Goal: Communication & Community: Answer question/provide support

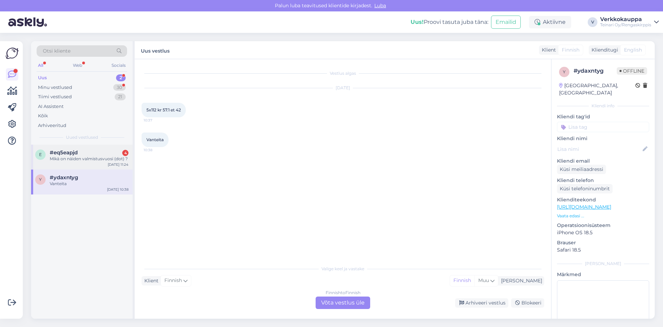
click at [88, 155] on div "#eq5eapjd 4" at bounding box center [89, 152] width 79 height 6
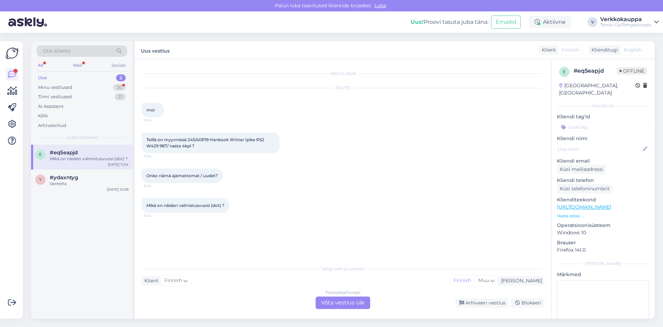
click at [588, 204] on link "[URL][DOMAIN_NAME]" at bounding box center [584, 207] width 54 height 6
click at [593, 204] on link "[URL][DOMAIN_NAME]" at bounding box center [584, 207] width 54 height 6
click at [340, 301] on div "Finnish to Finnish Võta vestlus üle" at bounding box center [343, 302] width 55 height 12
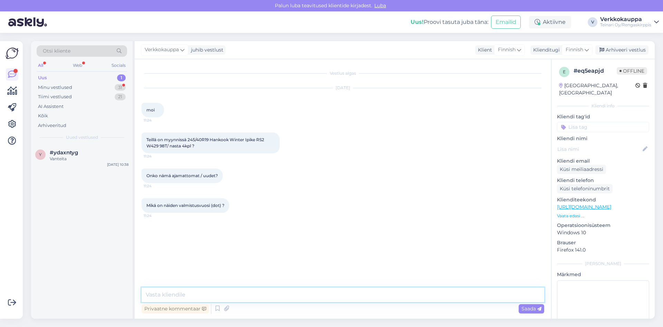
click at [200, 292] on textarea at bounding box center [343, 294] width 403 height 15
type textarea "h"
click at [240, 295] on textarea "Hei uudet renkaat ovat ja valmistuvuosi 2024" at bounding box center [343, 294] width 403 height 15
click at [285, 294] on textarea "Hei uudet renkaat ovat ja valmistu vuosi [DATE]" at bounding box center [343, 294] width 403 height 15
type textarea "Hei uudet renkaat ovat ja valmistu vuosi [DATE]"
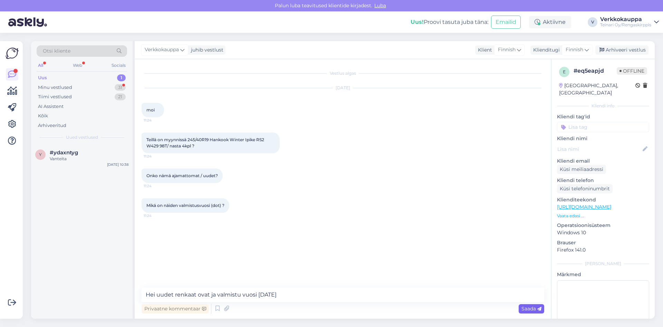
click at [527, 309] on span "Saada" at bounding box center [532, 308] width 20 height 6
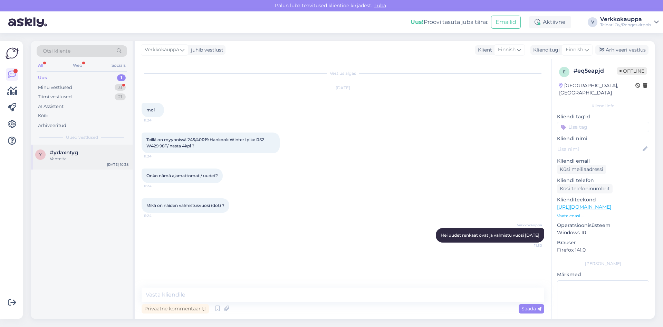
click at [74, 153] on span "#ydaxntyg" at bounding box center [64, 152] width 28 height 6
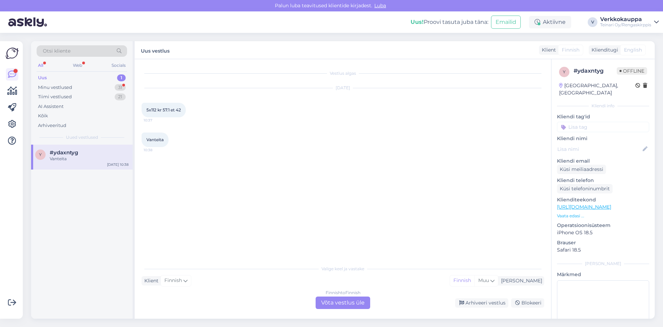
click at [324, 301] on div "Finnish to Finnish Võta vestlus üle" at bounding box center [343, 302] width 55 height 12
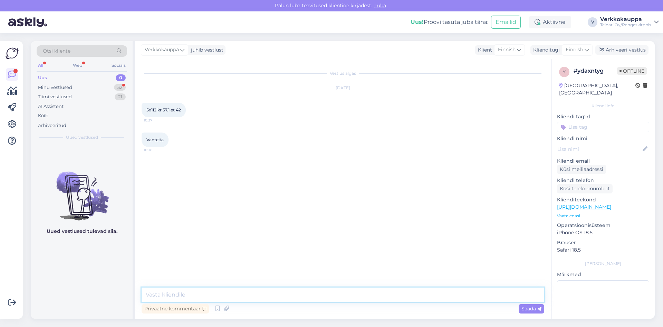
click at [183, 293] on textarea at bounding box center [343, 294] width 403 height 15
type textarea "Hei, mikä tuumaset on haussa?"
click at [529, 308] on span "Saada" at bounding box center [532, 308] width 20 height 6
click at [43, 78] on div "Uus" at bounding box center [42, 77] width 9 height 7
click at [72, 87] on div "Minu vestlused" at bounding box center [55, 87] width 34 height 7
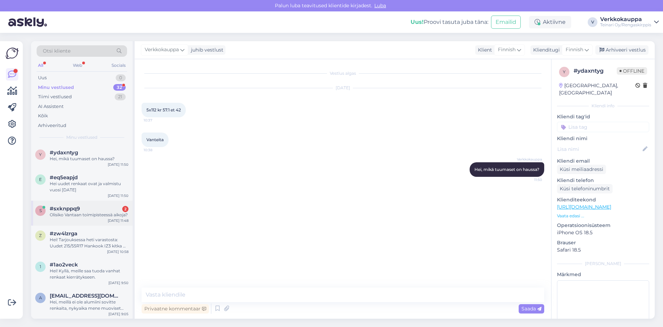
click at [94, 219] on div "s #sxknppq9 2 Olisiko Vantaan toimipisteessä aikoja? [DATE] 11:48" at bounding box center [82, 212] width 102 height 25
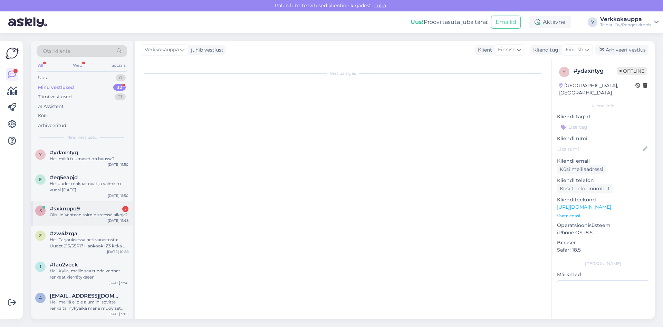
scroll to position [25, 0]
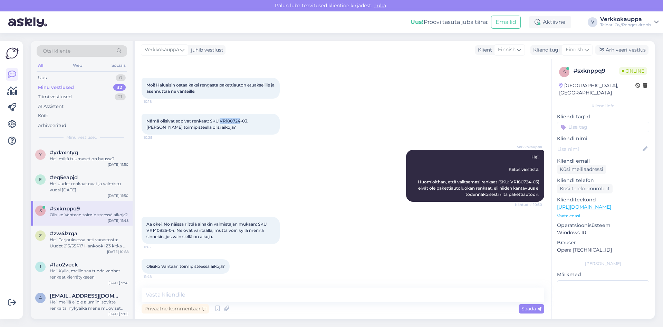
drag, startPoint x: 220, startPoint y: 120, endPoint x: 240, endPoint y: 120, distance: 19.7
click at [240, 120] on span "Nämä olisivat sopivat renkaat: SKU VR180724-03. [PERSON_NAME] toimipisteellä ol…" at bounding box center [198, 123] width 103 height 11
click at [302, 171] on div "Verkkokauppa Hei! Kiitos viestistä. Huomioithan, että valitsemasi renkaat (SKU:…" at bounding box center [343, 175] width 403 height 67
click at [222, 120] on div "Nämä olisivat sopivat renkaat: SKU VR180724-03. [PERSON_NAME] toimipisteellä ol…" at bounding box center [211, 124] width 138 height 21
drag, startPoint x: 222, startPoint y: 120, endPoint x: 247, endPoint y: 120, distance: 25.2
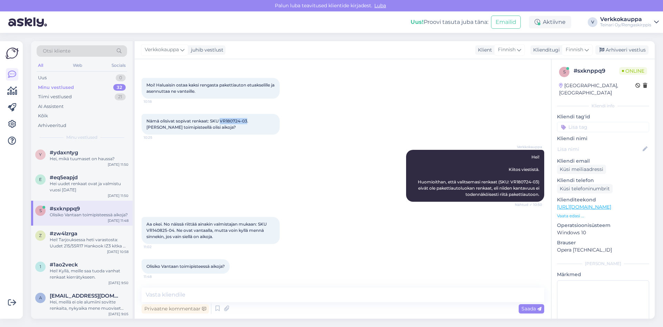
click at [247, 120] on span "Nämä olisivat sopivat renkaat: SKU VR180724-03. [PERSON_NAME] toimipisteellä ol…" at bounding box center [198, 123] width 103 height 11
copy span "VR180724-03"
paste textarea "235/50R19 Falken Azenis FR520 [DATE],5-5mm / K13 Falken SKU VR180724-03 60,00€/…"
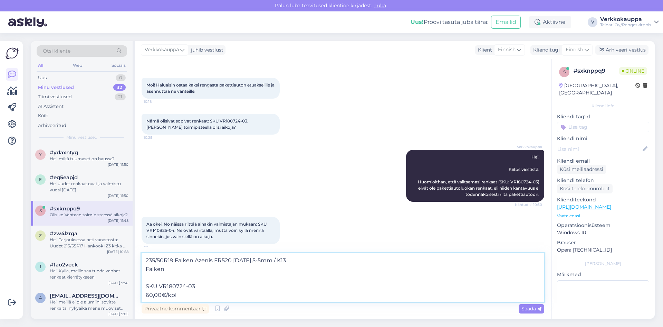
click at [147, 286] on textarea "235/50R19 Falken Azenis FR520 [DATE],5-5mm / K13 Falken SKU VR180724-03 60,00€/…" at bounding box center [343, 277] width 403 height 49
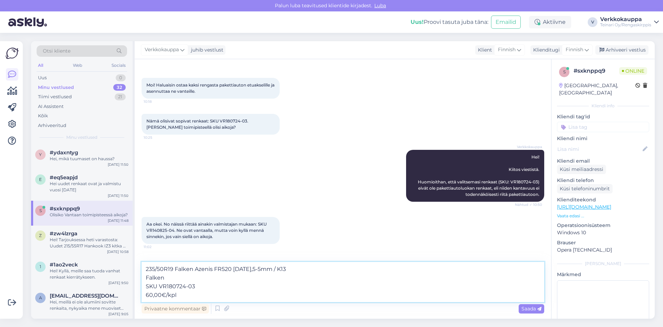
click at [194, 299] on textarea "235/50R19 Falken Azenis FR520 [DATE],5-5mm / K13 Falken SKU VR180724-03 60,00€/…" at bounding box center [343, 282] width 403 height 40
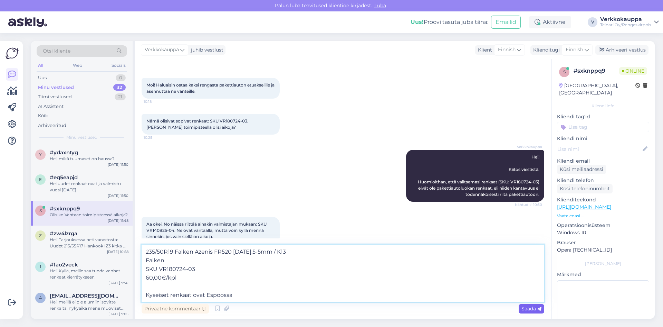
type textarea "235/50R19 Falken Azenis FR520 [DATE],5-5mm / K13 Falken SKU VR180724-03 60,00€/…"
click at [525, 308] on span "Saada" at bounding box center [532, 308] width 20 height 6
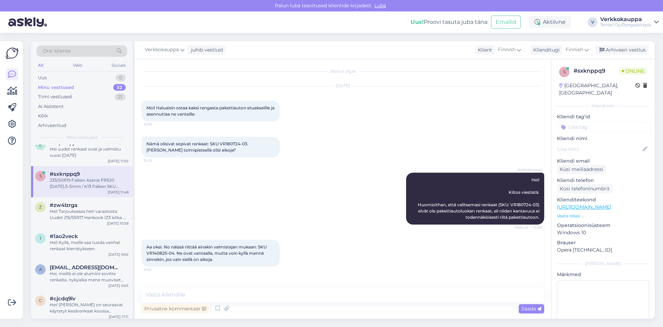
scroll to position [0, 0]
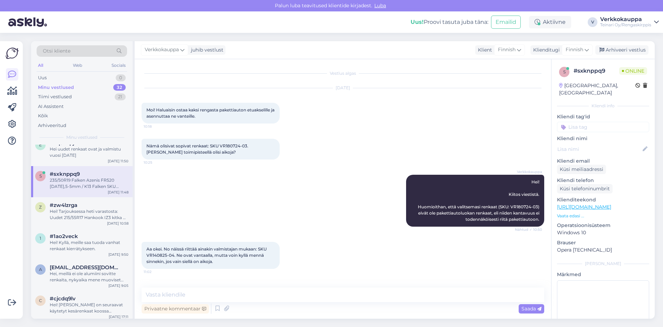
click at [81, 185] on div "235/50R19 Falken Azenis FR520 [DATE],5-5mm / K13 Falken SKU VR180724-03 60,00€/…" at bounding box center [89, 183] width 79 height 12
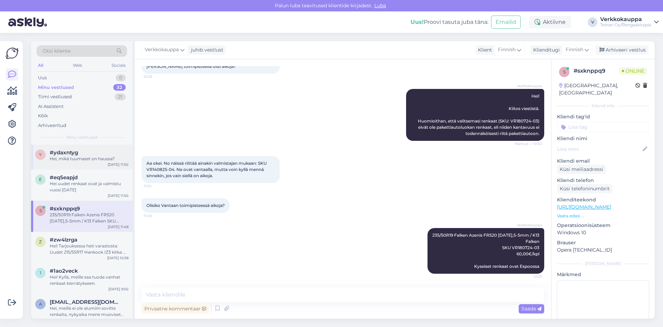
click at [71, 156] on div "Hei, mikä tuumaset on haussa?" at bounding box center [89, 159] width 79 height 6
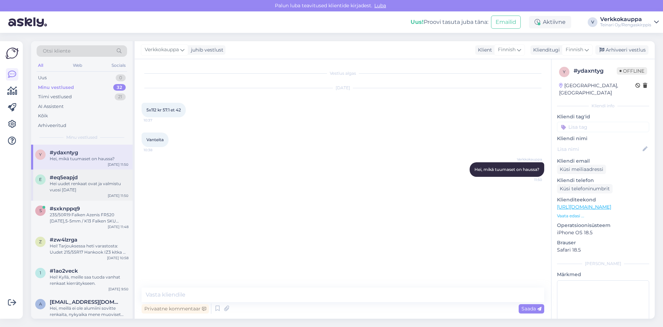
click at [85, 192] on div "Hei uudet renkaat ovat ja valmistu vuosi [DATE]" at bounding box center [89, 186] width 79 height 12
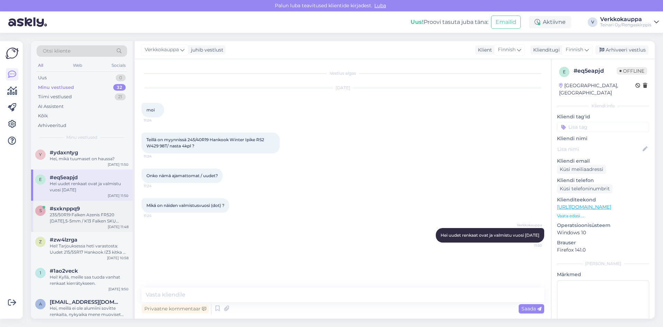
click at [80, 215] on div "235/50R19 Falken Azenis FR520 [DATE],5-5mm / K13 Falken SKU VR180724-03 60,00€/…" at bounding box center [89, 217] width 79 height 12
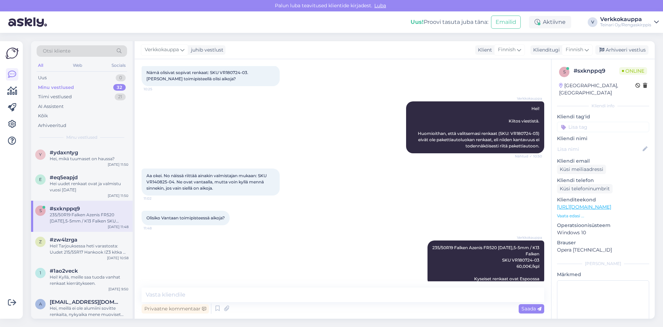
scroll to position [86, 0]
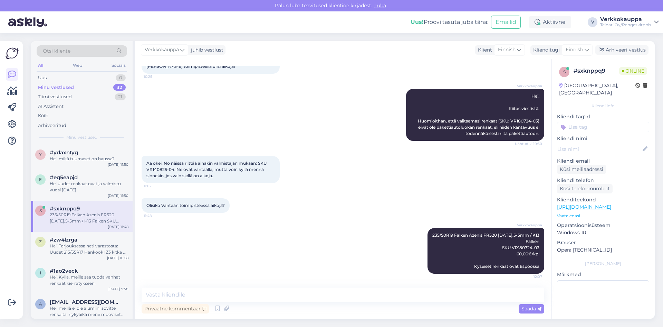
drag, startPoint x: 447, startPoint y: 253, endPoint x: 399, endPoint y: 204, distance: 68.4
click at [399, 204] on div "Olisiko Vantaan toimipisteessä aikoja? 11:48" at bounding box center [343, 205] width 403 height 30
click at [85, 186] on div "Hei uudet renkaat ovat ja valmistu vuosi [DATE]" at bounding box center [89, 186] width 79 height 12
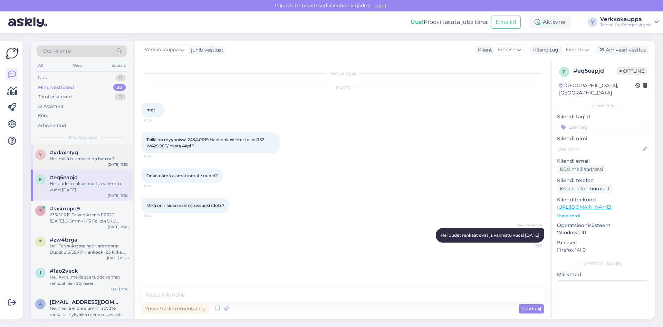
click at [84, 161] on div "Hei, mikä tuumaset on haussa?" at bounding box center [89, 159] width 79 height 6
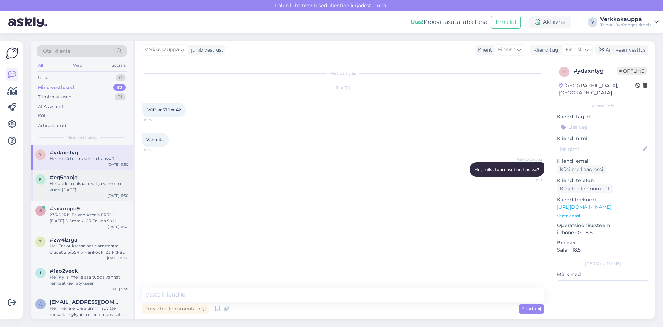
click at [90, 197] on div "e #eq5eapjd Hei uudet renkaat ovat ja valmistu vuosi [DATE] 11:50" at bounding box center [82, 184] width 102 height 31
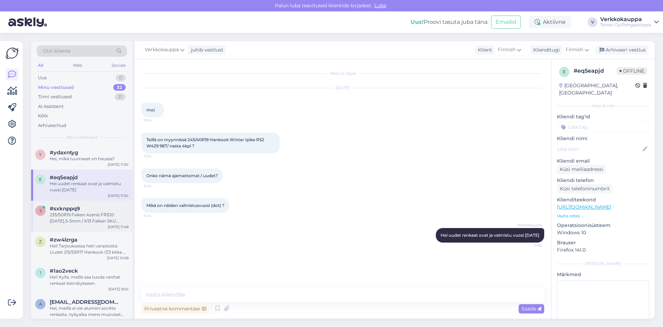
click at [81, 211] on div "#sxknppq9" at bounding box center [89, 208] width 79 height 6
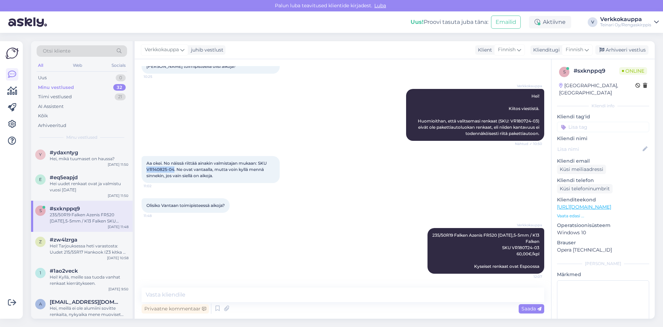
drag, startPoint x: 147, startPoint y: 169, endPoint x: 174, endPoint y: 169, distance: 27.3
click at [174, 169] on span "Aa okei. No näissä riittää ainakin valmistajan mukaan: SKU VR140825-04. Ne ovat…" at bounding box center [207, 169] width 121 height 18
copy span "VR140825-04"
drag, startPoint x: 480, startPoint y: 251, endPoint x: 420, endPoint y: 194, distance: 82.9
click at [420, 194] on div "Olisiko Vantaan toimipisteessä aikoja? 11:48" at bounding box center [343, 205] width 403 height 30
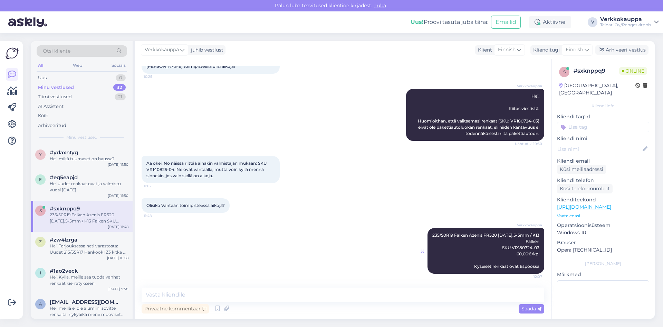
click at [421, 249] on icon at bounding box center [422, 250] width 3 height 4
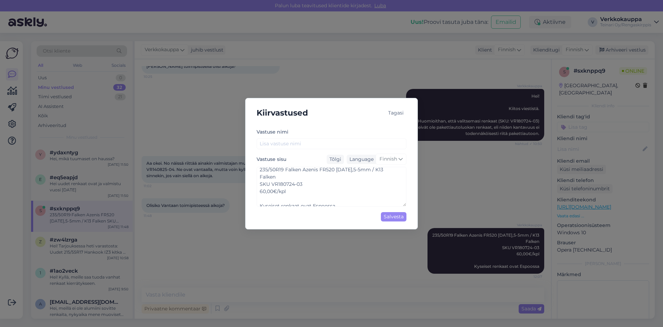
scroll to position [0, 0]
click at [315, 191] on textarea "235/50R19 Falken Azenis FR520 [DATE],5-5mm / K13 Falken SKU VR180724-03 60,00€/…" at bounding box center [332, 187] width 150 height 40
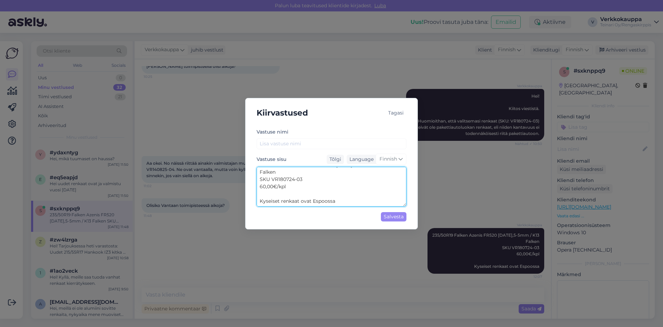
drag, startPoint x: 340, startPoint y: 199, endPoint x: 238, endPoint y: 216, distance: 103.7
click at [238, 216] on div "Kiirvastused Tagasi Vastuse nimi Vastuse sisu Tõlgi Language Finnish 235/50R19 …" at bounding box center [331, 163] width 663 height 327
type textarea "235/50R19 Falken Azenis FR520 [DATE],5-5mm / K13 Falken SKU VR180724-03 60,00€/…"
drag, startPoint x: 259, startPoint y: 173, endPoint x: 317, endPoint y: 200, distance: 64.2
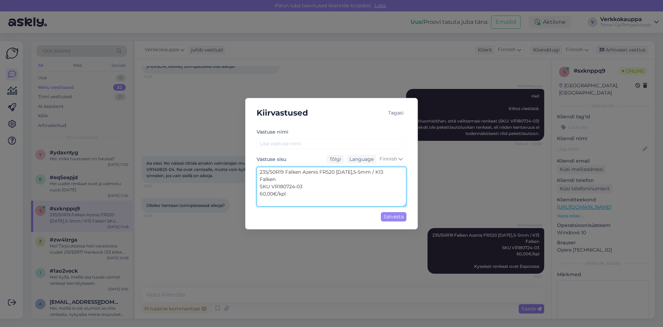
click at [317, 200] on textarea "235/50R19 Falken Azenis FR520 [DATE],5-5mm / K13 Falken SKU VR180724-03 60,00€/…" at bounding box center [332, 187] width 150 height 40
paste textarea "235/50R19 Continental EcoContact 6 103V kesä 3mm / 3V15-2 Continental SKU VR140…"
type textarea "235/50R19 Continental EcoContact 6 103V kesä 3mm / 3V15-2 Continental SKU VR140…"
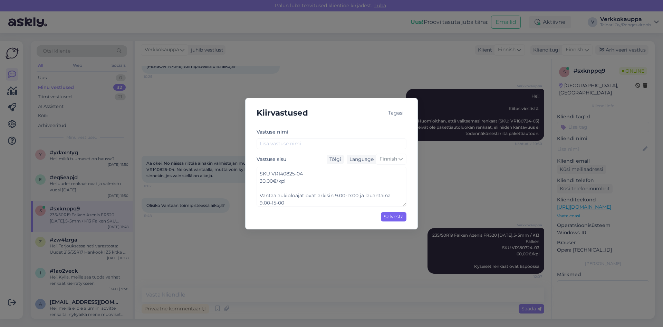
click at [391, 217] on div "Salvesta" at bounding box center [394, 216] width 26 height 9
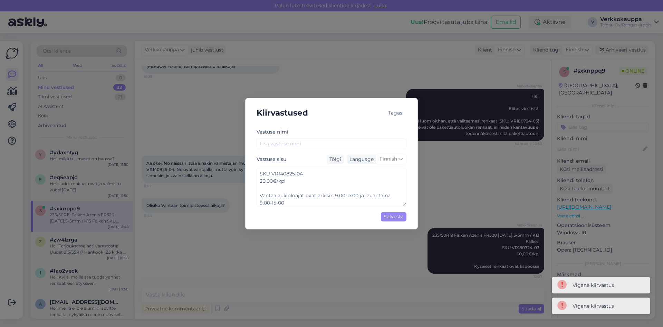
click at [468, 295] on div "Kiirvastused Tagasi Vastuse nimi Vastuse sisu Tõlgi Language Finnish 235/50R19 …" at bounding box center [331, 163] width 663 height 327
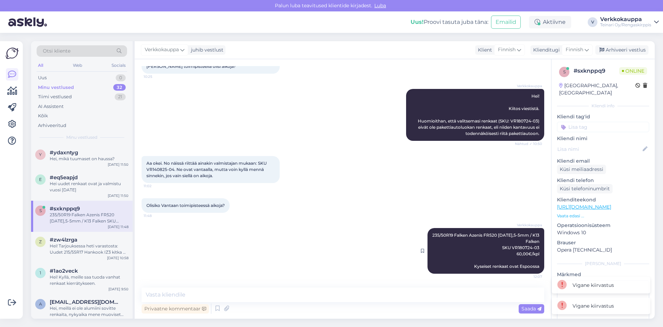
click at [459, 267] on div "Verkkokauppa 235/50R19 Falken Azenis FR520 [DATE],5-5mm / K13 Falken SKU VR1807…" at bounding box center [486, 251] width 117 height 46
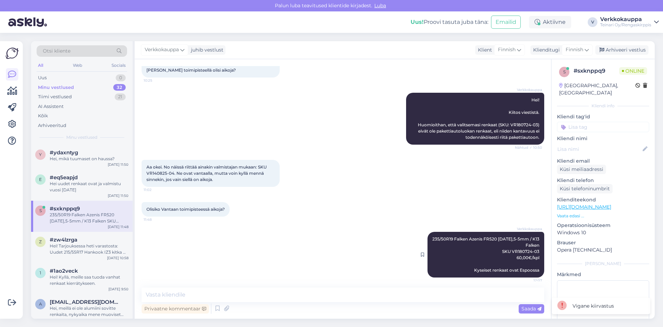
scroll to position [86, 0]
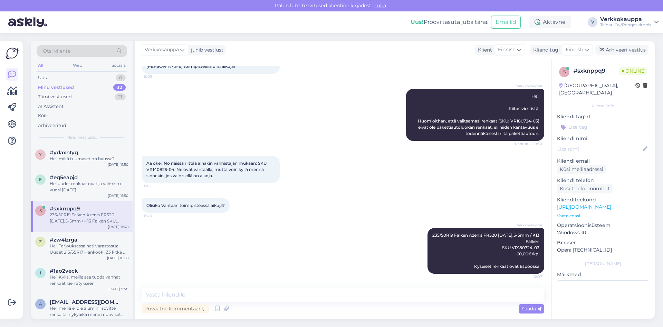
drag, startPoint x: 439, startPoint y: 254, endPoint x: 387, endPoint y: 205, distance: 71.9
click at [387, 205] on div "Olisiko Vantaan toimipisteessä aikoja? 11:48" at bounding box center [343, 205] width 403 height 30
click at [237, 296] on textarea at bounding box center [343, 294] width 403 height 15
click at [149, 294] on textarea "pahoittelut tuli väärä ikkuna kyseinen vastaus:)" at bounding box center [343, 294] width 403 height 15
type textarea "Pahoittelut tuli väärä ikkuna kyseinen vastaus:)"
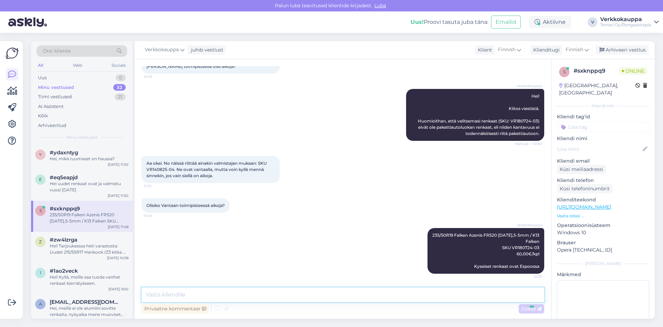
scroll to position [115, 0]
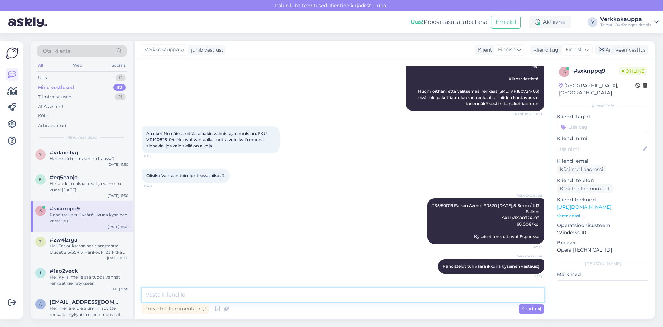
click at [163, 294] on textarea at bounding box center [343, 294] width 403 height 15
type textarea "e"
type textarea "v"
type textarea "Vantaa toimipiste on auki arkisin 9.00-17.00 ja lauantaina 9.00-15.00"
click at [526, 309] on span "Saada" at bounding box center [532, 308] width 20 height 6
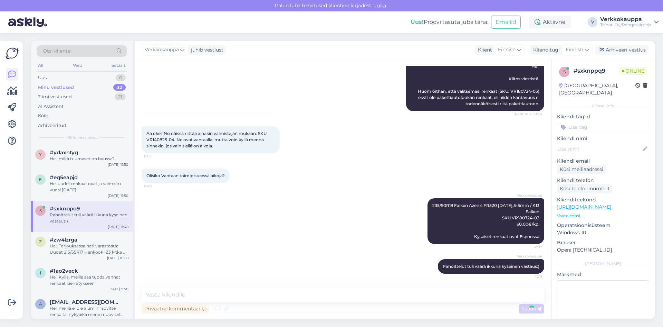
scroll to position [151, 0]
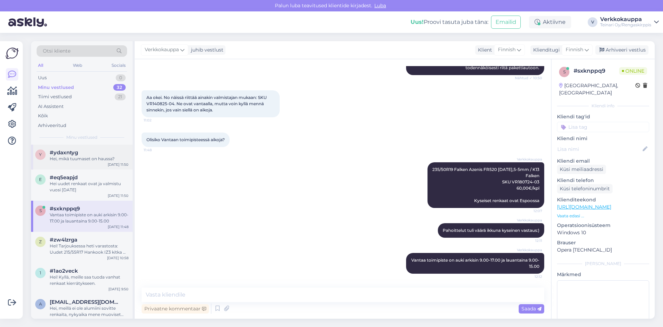
click at [74, 157] on div "Hei, mikä tuumaset on haussa?" at bounding box center [89, 159] width 79 height 6
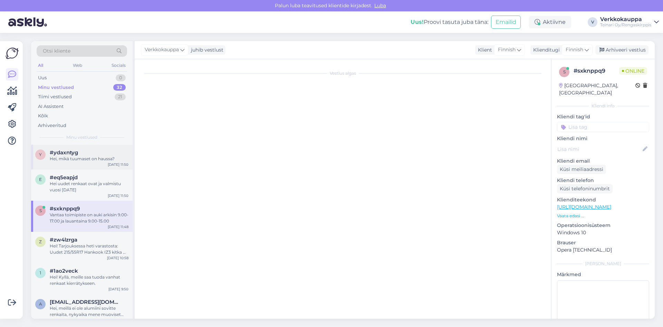
scroll to position [0, 0]
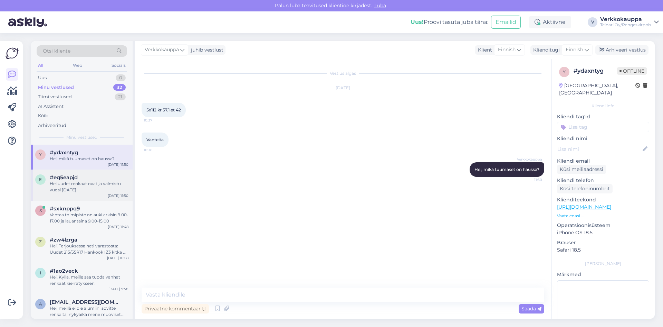
click at [63, 192] on div "Hei uudet renkaat ovat ja valmistu vuosi [DATE]" at bounding box center [89, 186] width 79 height 12
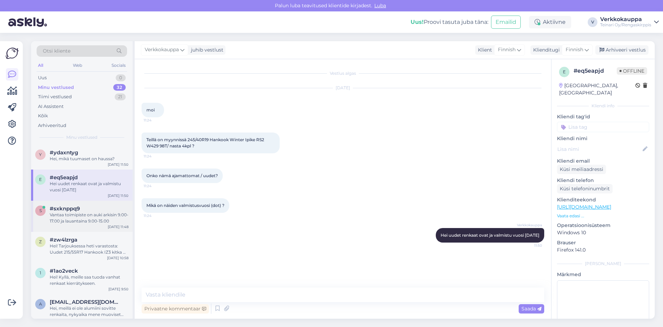
click at [72, 217] on div "Vantaa toimipiste on auki arkisin 9.00-17.00 ja lauantaina 9.00-15.00" at bounding box center [89, 217] width 79 height 12
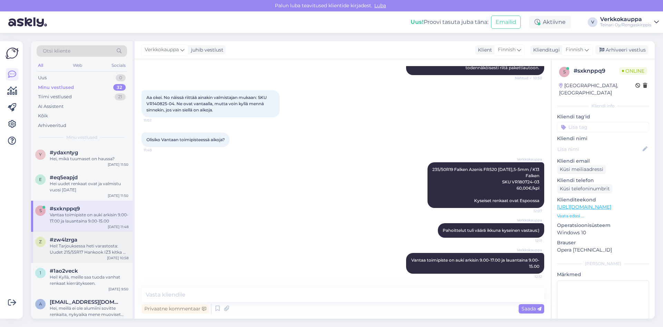
click at [62, 246] on div "Hei! Tarjouksessa heti varastosta: Uudet 215/55R17 Hankook IZ3 kitka 👉 120 €/kp…" at bounding box center [89, 249] width 79 height 12
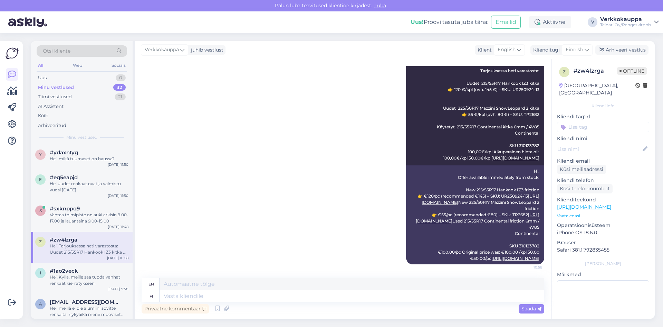
scroll to position [155, 0]
click at [87, 281] on div "Hei! Kyllä, meille saa tuoda vanhat renkaat kierrätykseen." at bounding box center [89, 280] width 79 height 12
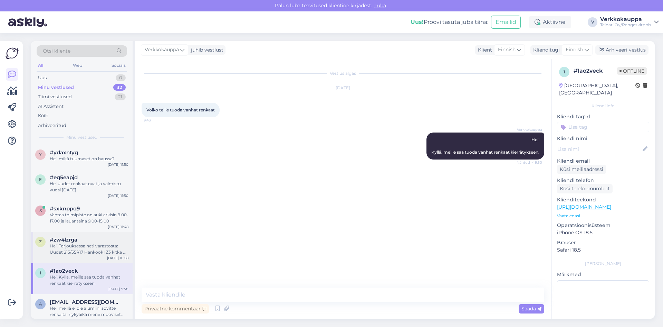
click at [89, 247] on div "Hei! Tarjouksessa heti varastosta: Uudet 215/55R17 Hankook IZ3 kitka 👉 120 €/kp…" at bounding box center [89, 249] width 79 height 12
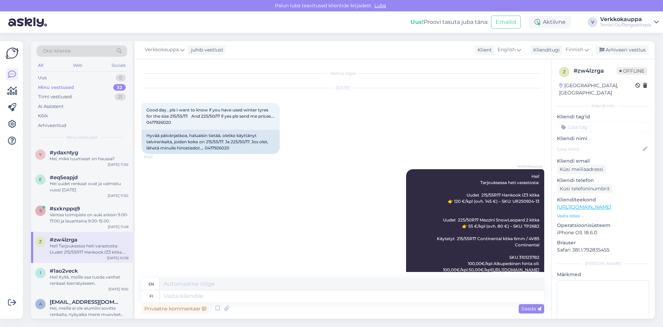
scroll to position [95, 0]
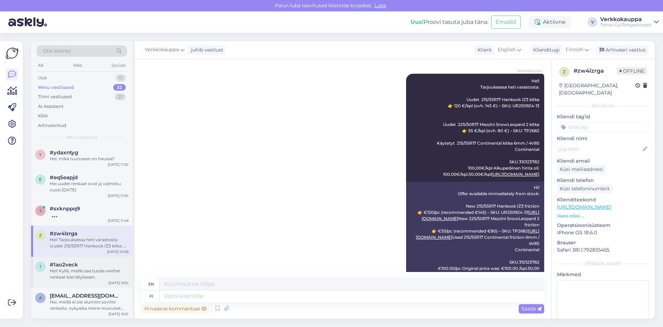
click at [84, 274] on div "Hei! Kyllä, meille saa tuoda vanhat renkaat kierrätykseen." at bounding box center [89, 273] width 79 height 12
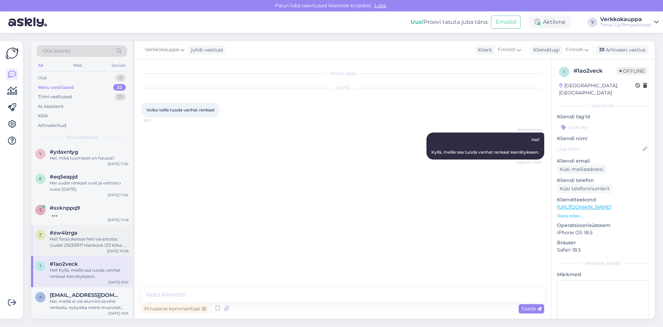
scroll to position [0, 0]
click at [65, 87] on div "Minu vestlused" at bounding box center [56, 87] width 36 height 7
click at [61, 83] on div "Minu vestlused 32" at bounding box center [82, 88] width 91 height 10
click at [74, 160] on div "Okei kiitos!" at bounding box center [89, 159] width 79 height 6
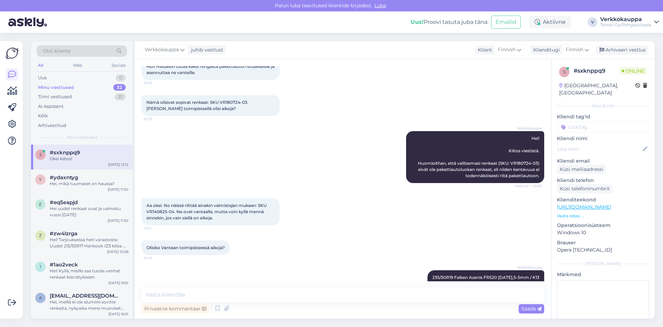
scroll to position [8, 0]
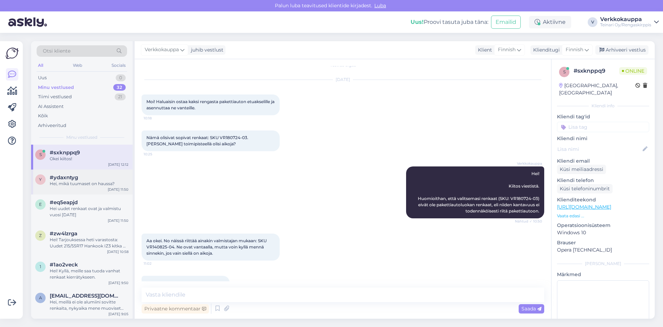
click at [94, 189] on div "y #ydaxntyg Hei, mikä tuumaset on haussa? [DATE] 11:50" at bounding box center [82, 181] width 102 height 25
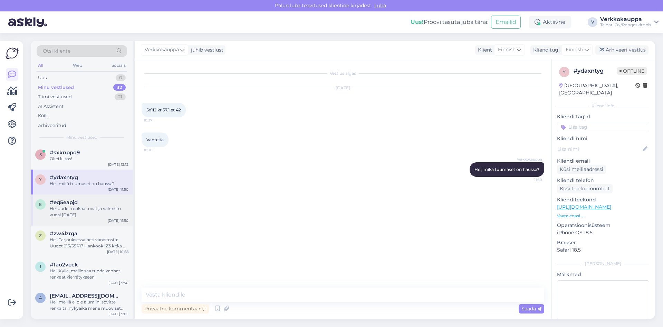
click at [65, 215] on div "Hei uudet renkaat ovat ja valmistu vuosi [DATE]" at bounding box center [89, 211] width 79 height 12
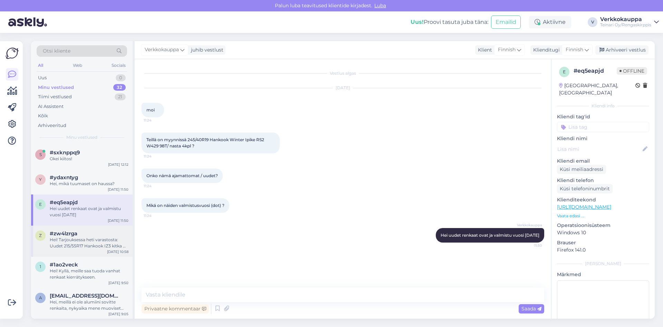
click at [86, 242] on div "Hei! Tarjouksessa heti varastosta: Uudet 215/55R17 Hankook IZ3 kitka 👉 120 €/kp…" at bounding box center [89, 242] width 79 height 12
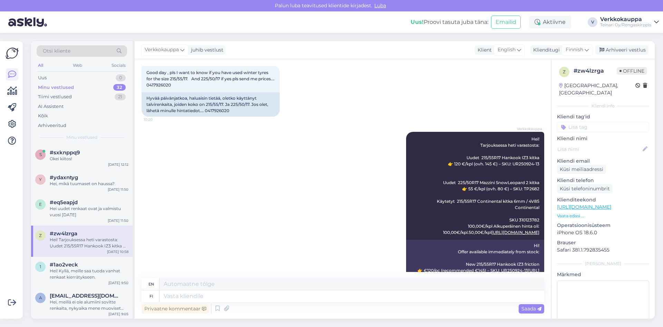
scroll to position [35, 0]
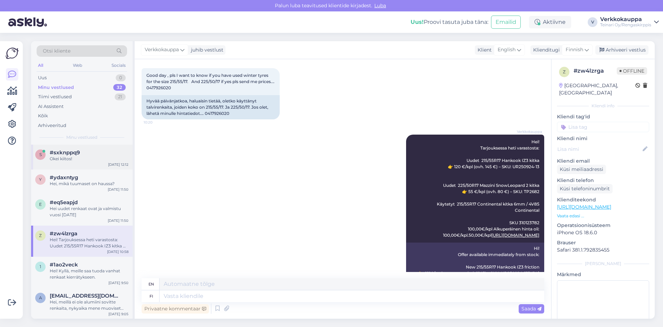
click at [54, 158] on div "Okei kiitos!" at bounding box center [89, 159] width 79 height 6
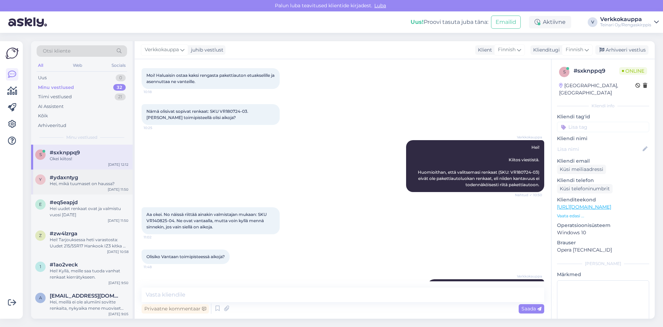
click at [100, 181] on div "Hei, mikä tuumaset on haussa?" at bounding box center [89, 183] width 79 height 6
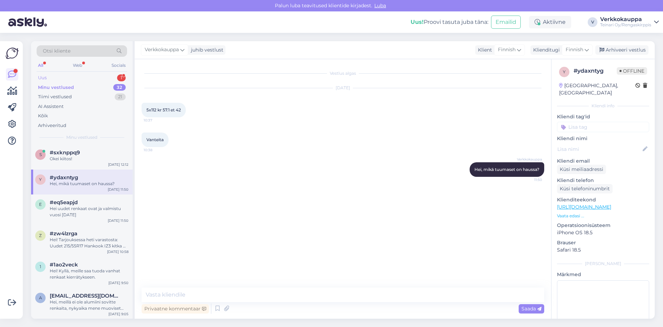
click at [44, 77] on div "Uus" at bounding box center [42, 77] width 9 height 7
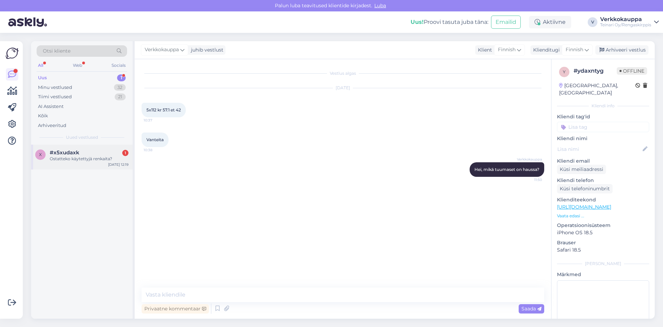
click at [103, 158] on div "Ostatteko käytettyjä renkaita?" at bounding box center [89, 159] width 79 height 6
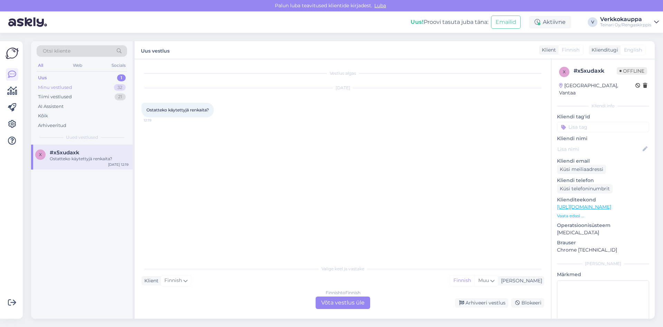
click at [66, 87] on div "Minu vestlused" at bounding box center [55, 87] width 34 height 7
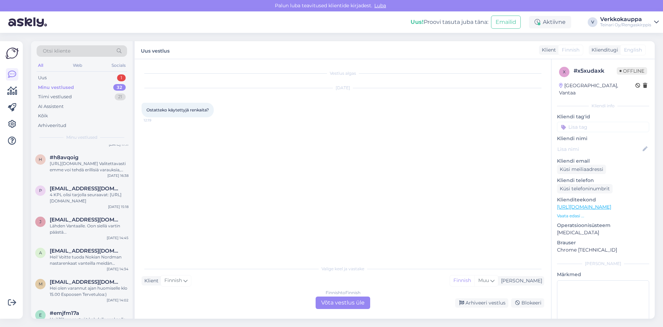
scroll to position [207, 0]
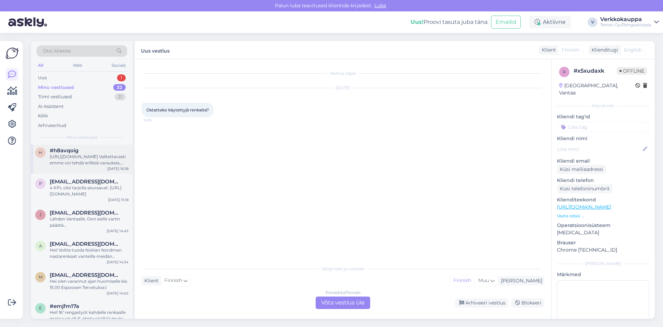
click at [88, 159] on div "[URL][DOMAIN_NAME] Valitettavasti emme voi tehdä erillisiä varauksia, vaan aino…" at bounding box center [89, 159] width 79 height 12
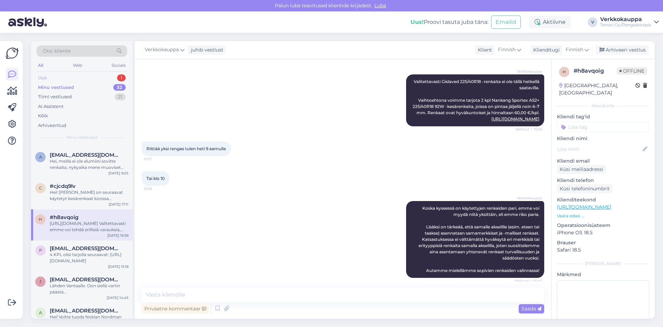
scroll to position [138, 0]
click at [70, 78] on div "Uus 1" at bounding box center [82, 78] width 91 height 10
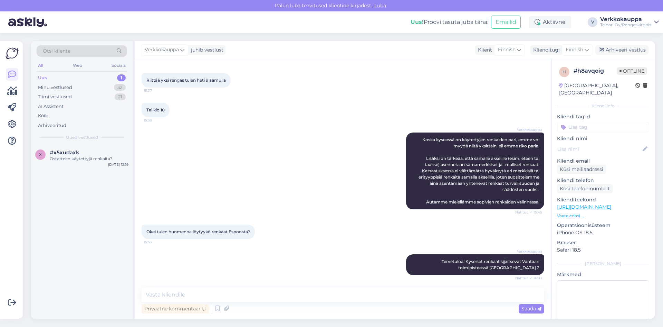
scroll to position [223, 0]
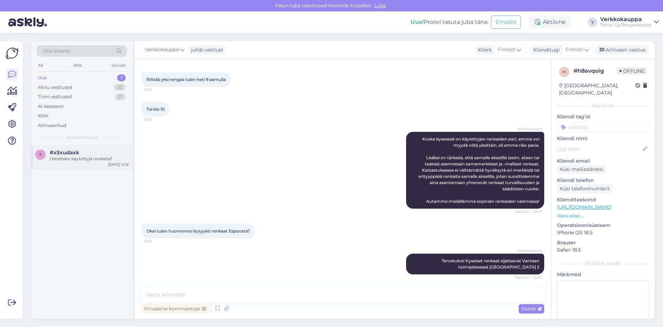
click at [67, 158] on div "Ostatteko käytettyjä renkaita?" at bounding box center [89, 159] width 79 height 6
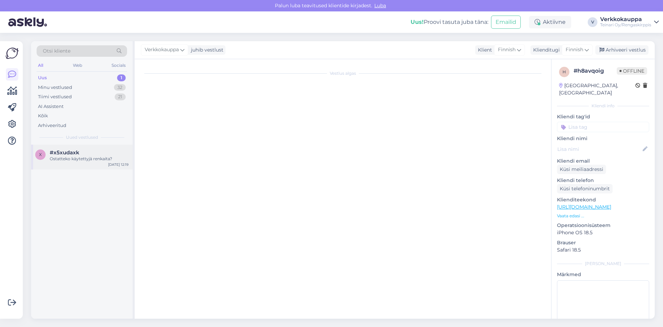
scroll to position [0, 0]
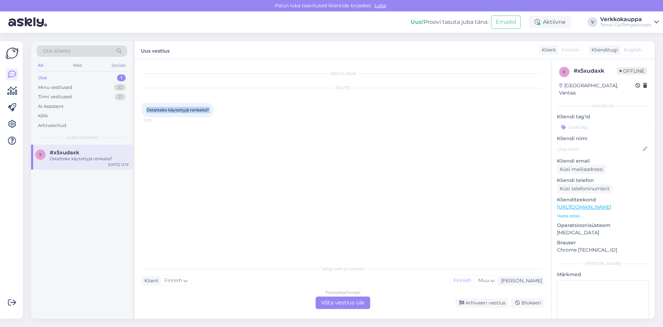
drag, startPoint x: 144, startPoint y: 109, endPoint x: 217, endPoint y: 110, distance: 72.9
click at [214, 110] on div "Ostatteko käytettyjä renkaita? 12:19" at bounding box center [178, 110] width 72 height 15
copy div "Ostatteko käytettyjä renkaita? 12:19"
click at [337, 299] on div "Finnish to Finnish Võta vestlus üle" at bounding box center [343, 302] width 55 height 12
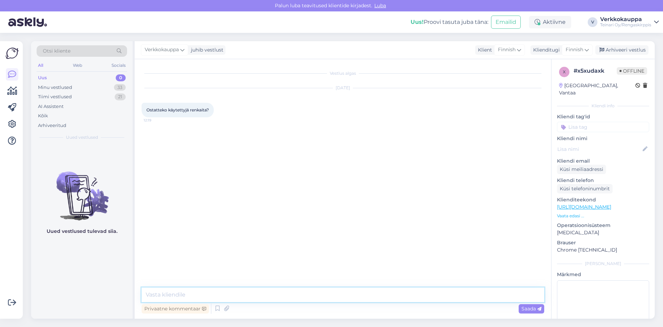
paste textarea "Hei! Käytetyt renkaat arvioidaan aina paikan päällä Vantaan toimipisteellä. Jos…"
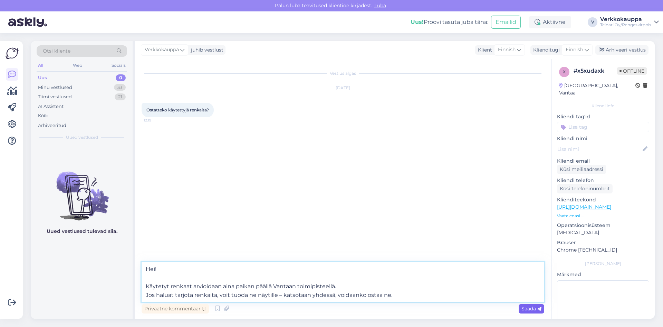
type textarea "Hei! Käytetyt renkaat arvioidaan aina paikan päällä Vantaan toimipisteellä. Jos…"
click at [526, 311] on span "Saada" at bounding box center [532, 308] width 20 height 6
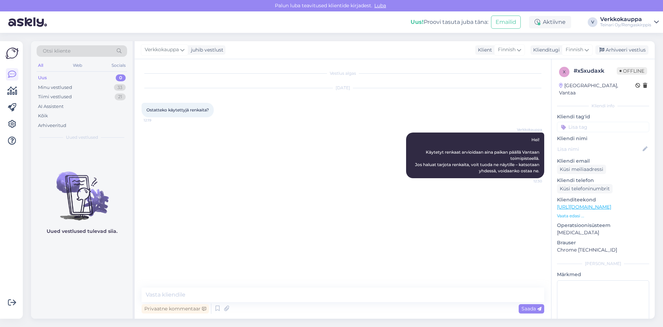
click at [289, 180] on div "Verkkokauppa Hei! Käytetyt renkaat arvioidaan aina paikan päällä Vantaan toimip…" at bounding box center [343, 155] width 403 height 61
click at [49, 76] on div "Uus 0" at bounding box center [82, 78] width 91 height 10
